Goal: Browse casually: Explore the website without a specific task or goal

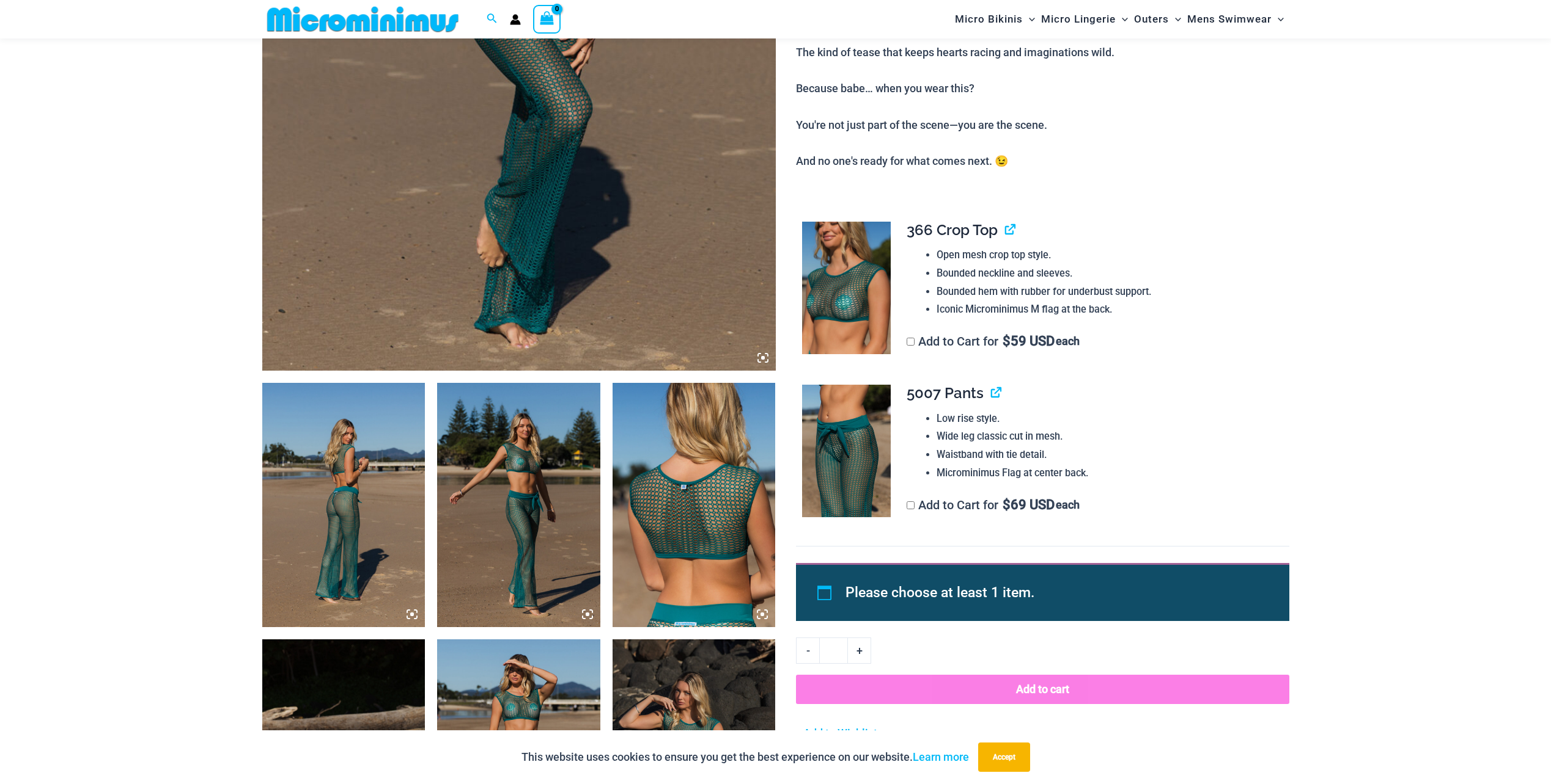
scroll to position [600, 0]
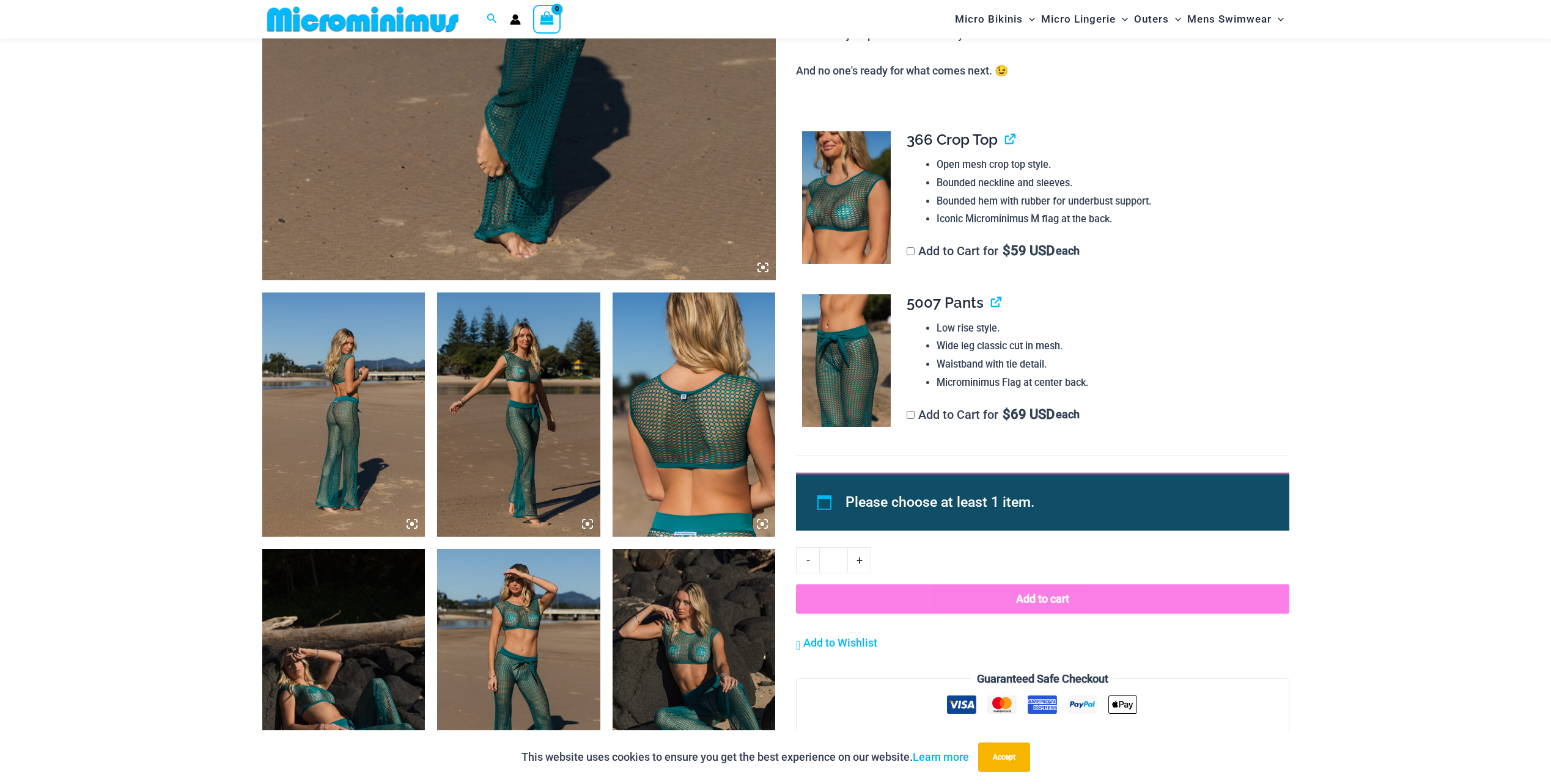
click at [360, 445] on img at bounding box center [343, 415] width 163 height 245
click at [993, 770] on button "Accept" at bounding box center [1003, 757] width 52 height 29
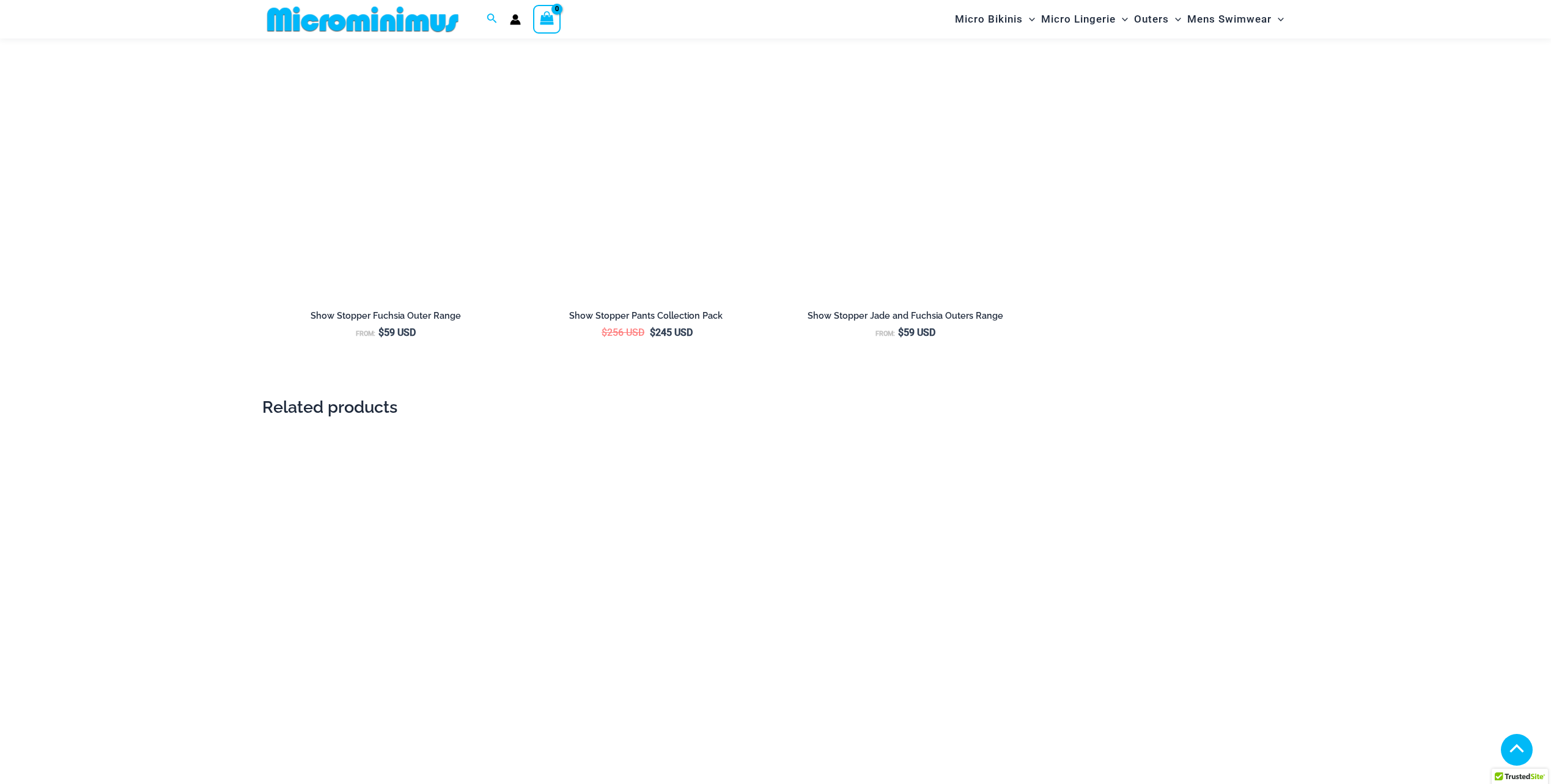
scroll to position [1883, 0]
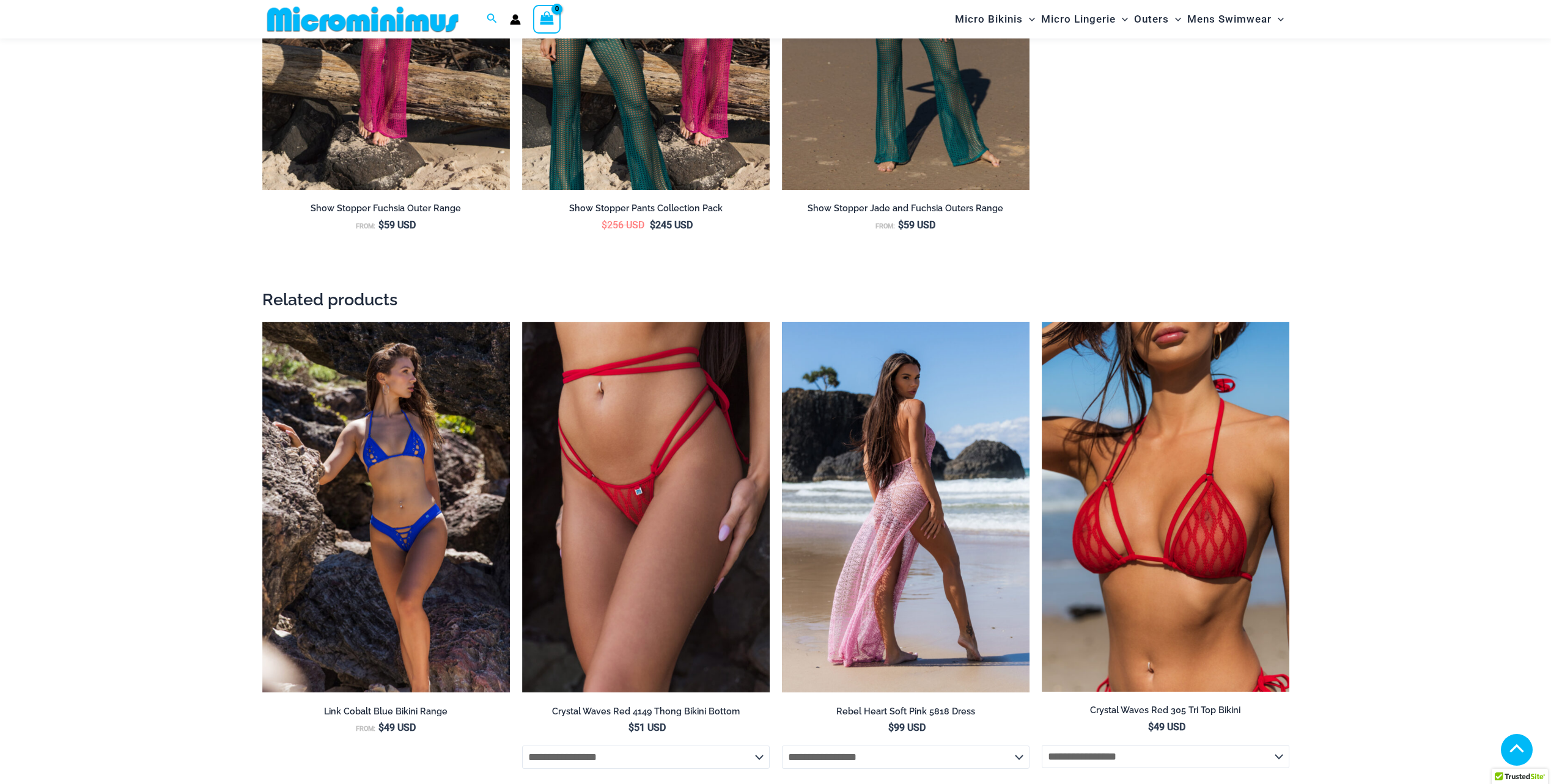
click at [889, 545] on img at bounding box center [905, 507] width 248 height 372
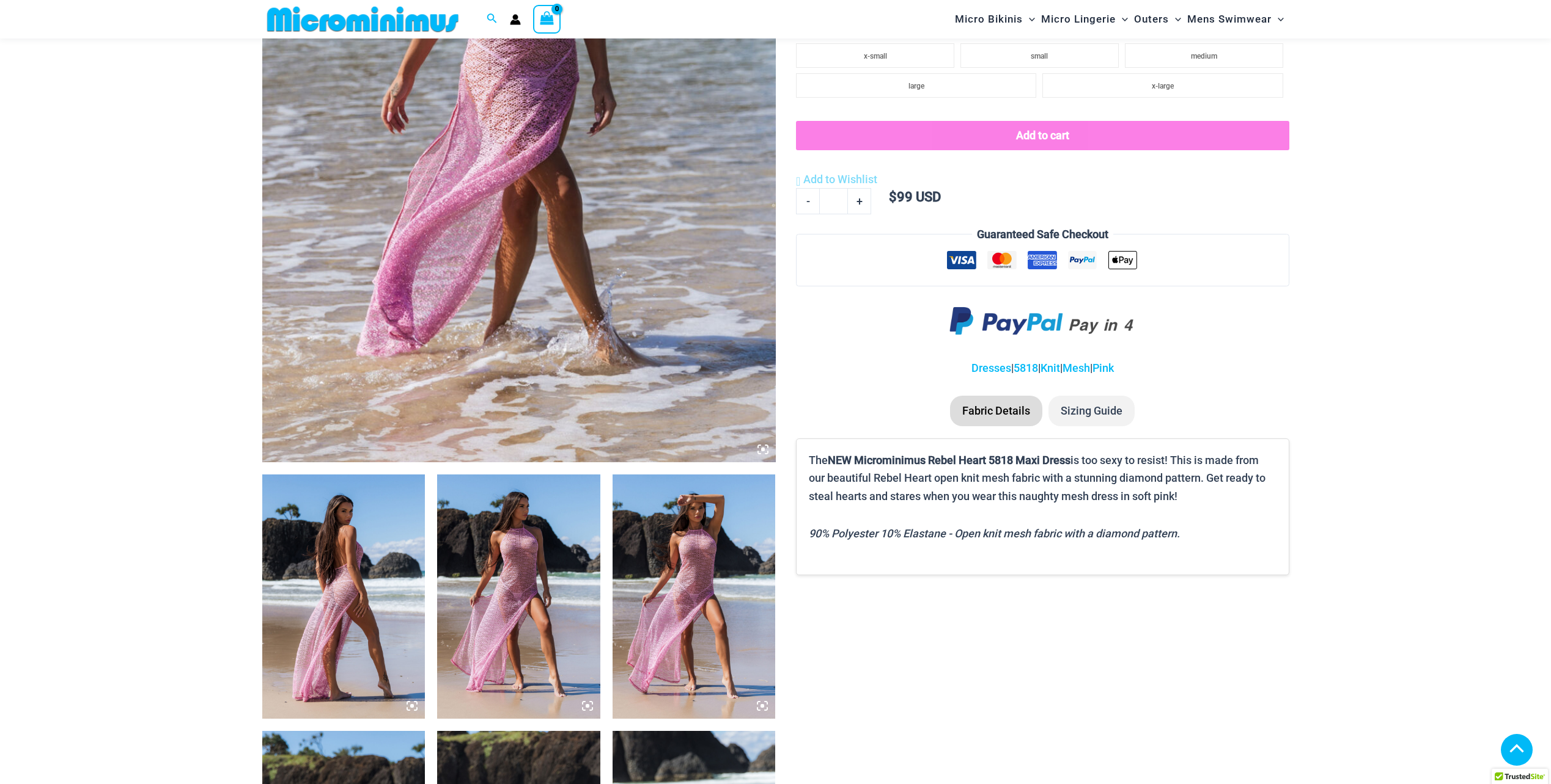
scroll to position [416, 0]
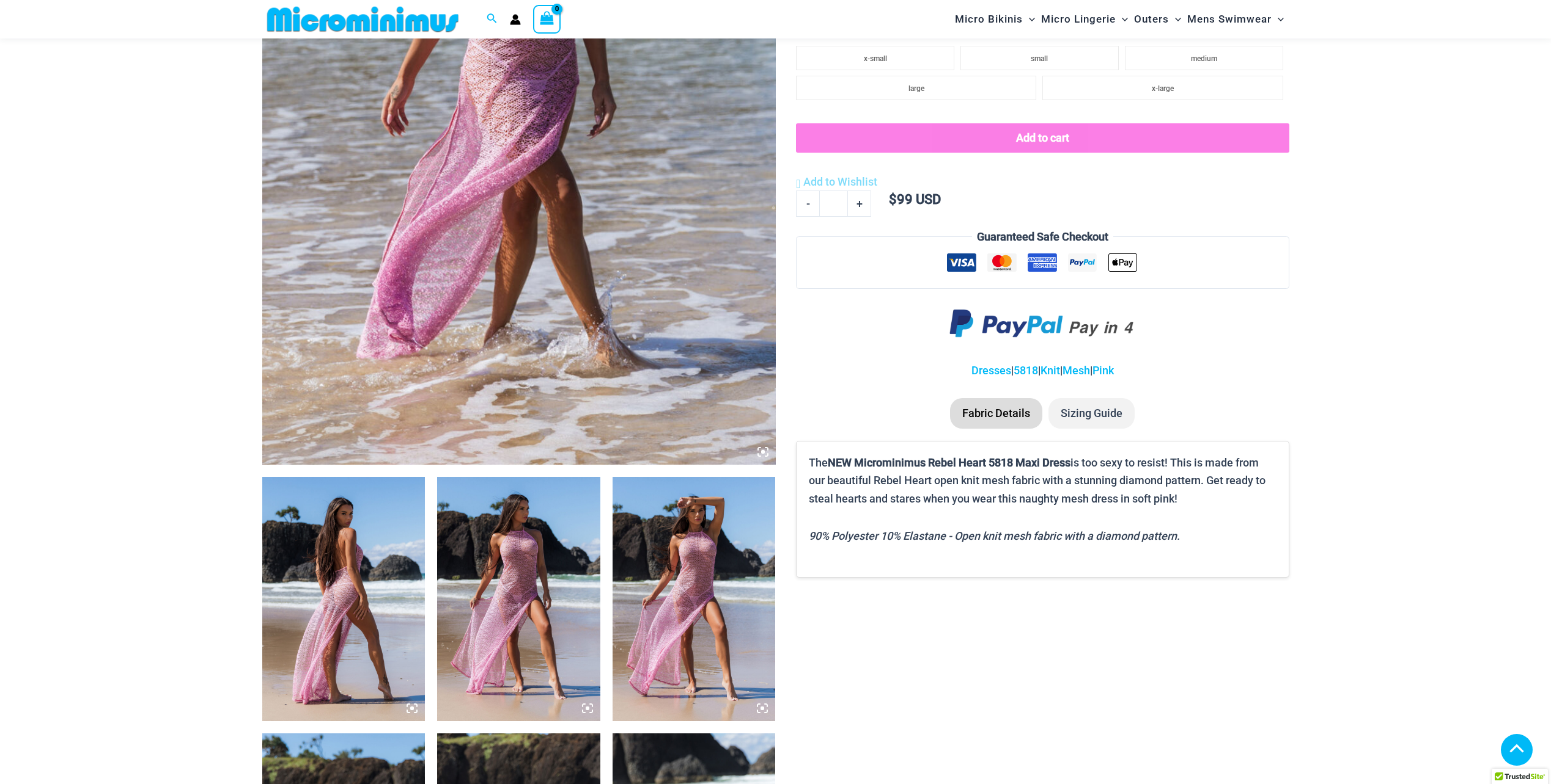
click at [653, 556] on img at bounding box center [693, 600] width 163 height 245
click at [354, 9] on img at bounding box center [363, 19] width 202 height 27
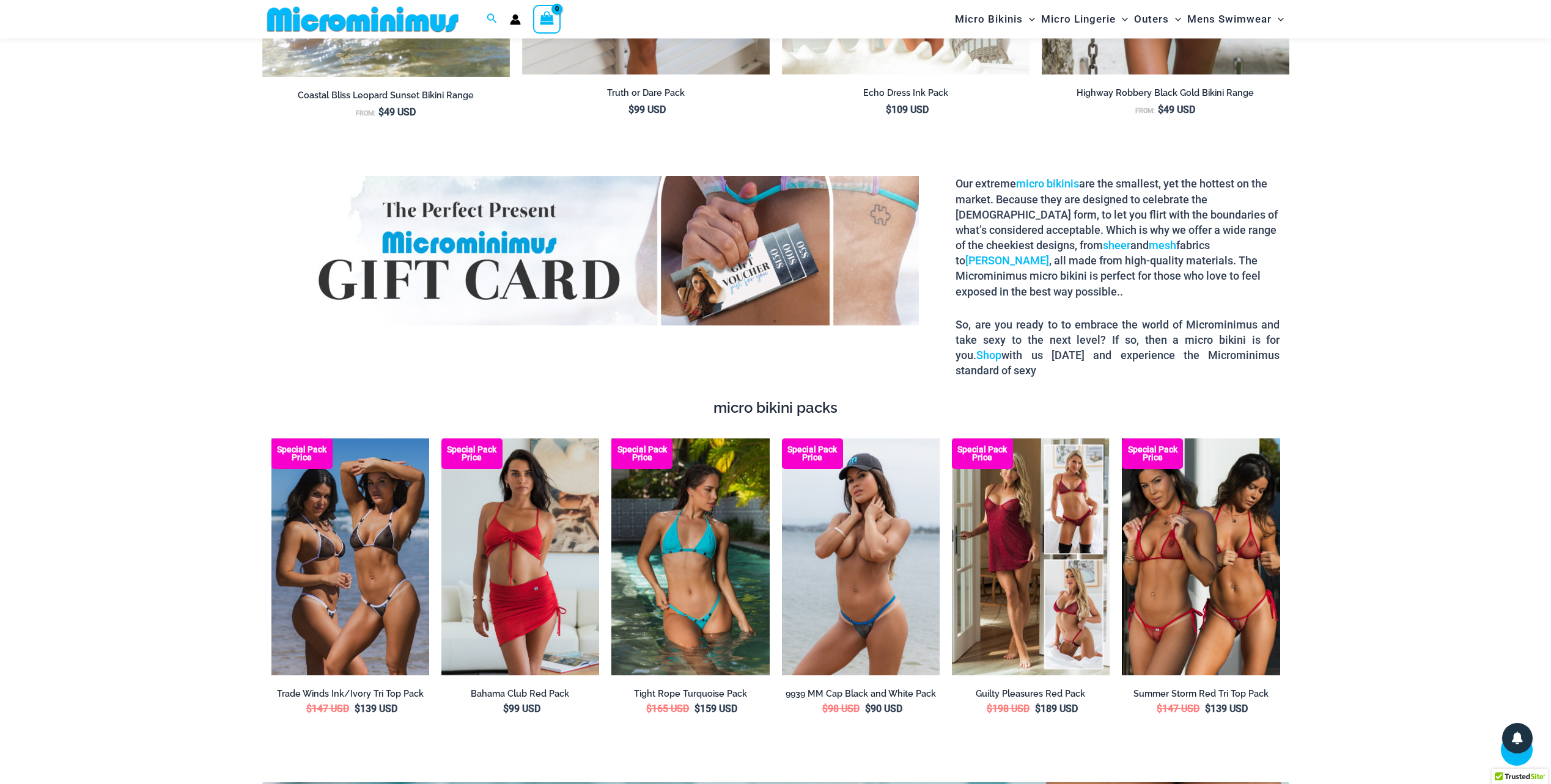
scroll to position [1700, 0]
